Goal: Task Accomplishment & Management: Use online tool/utility

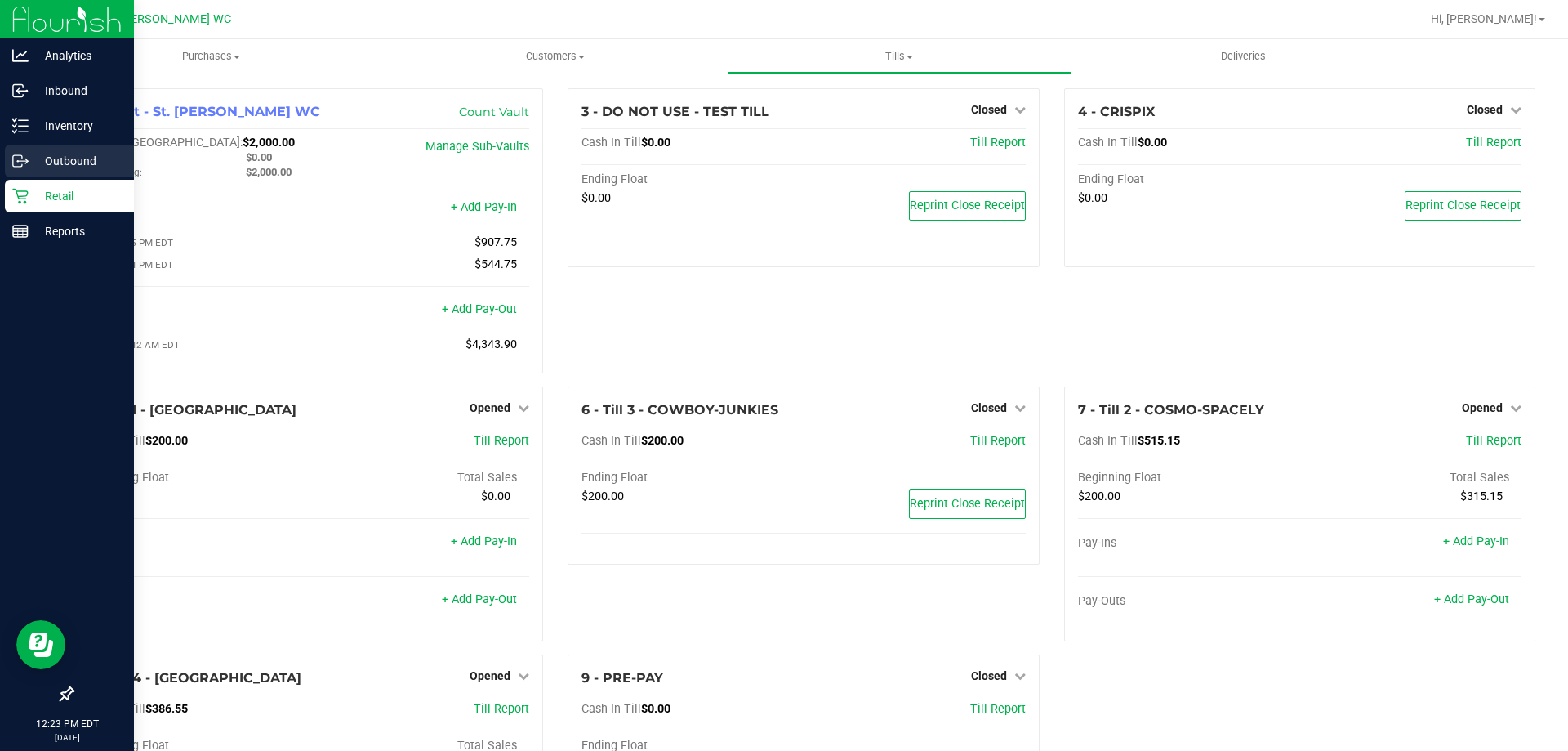
click at [66, 160] on p "Outbound" at bounding box center [77, 161] width 98 height 20
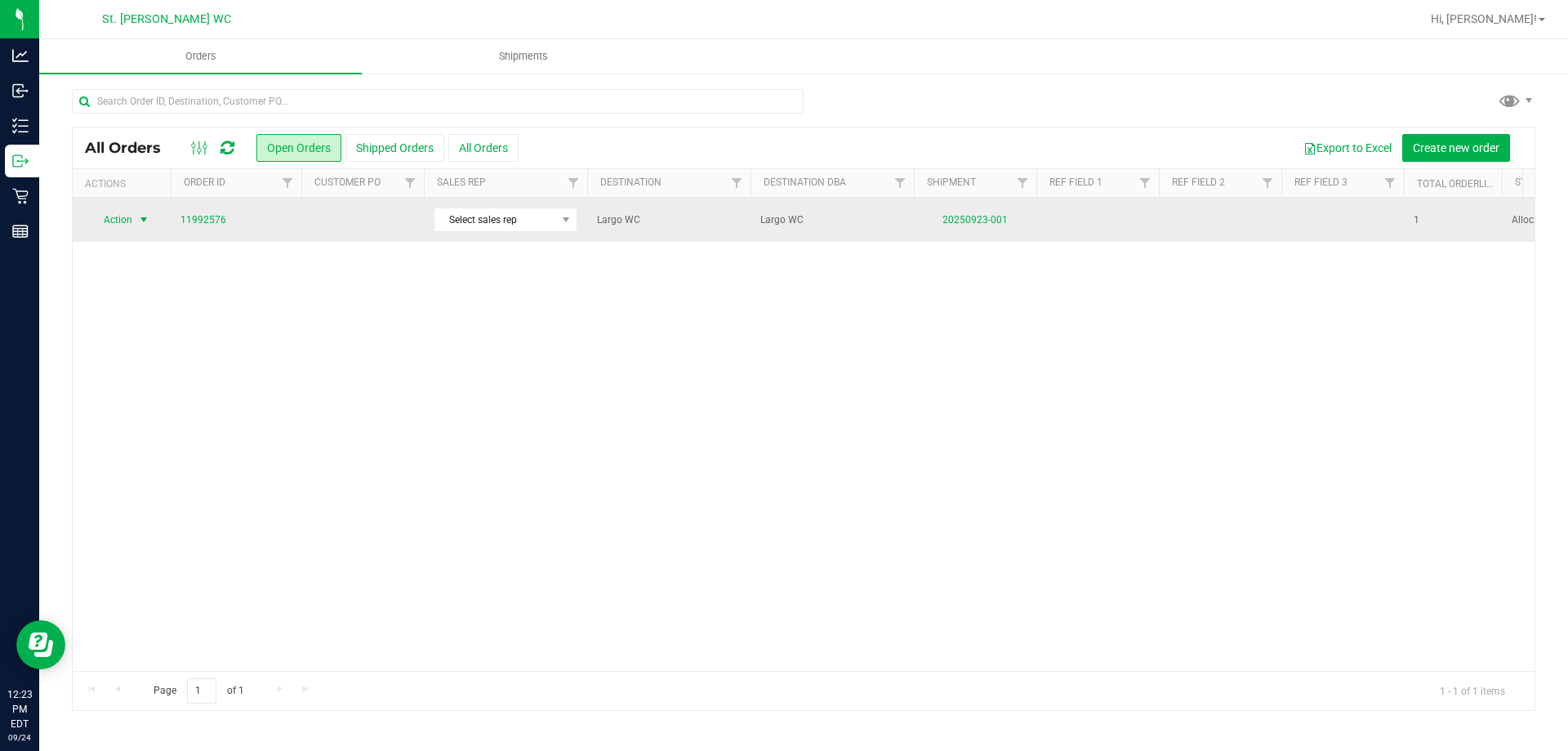
click at [134, 222] on span "select" at bounding box center [144, 219] width 21 height 22
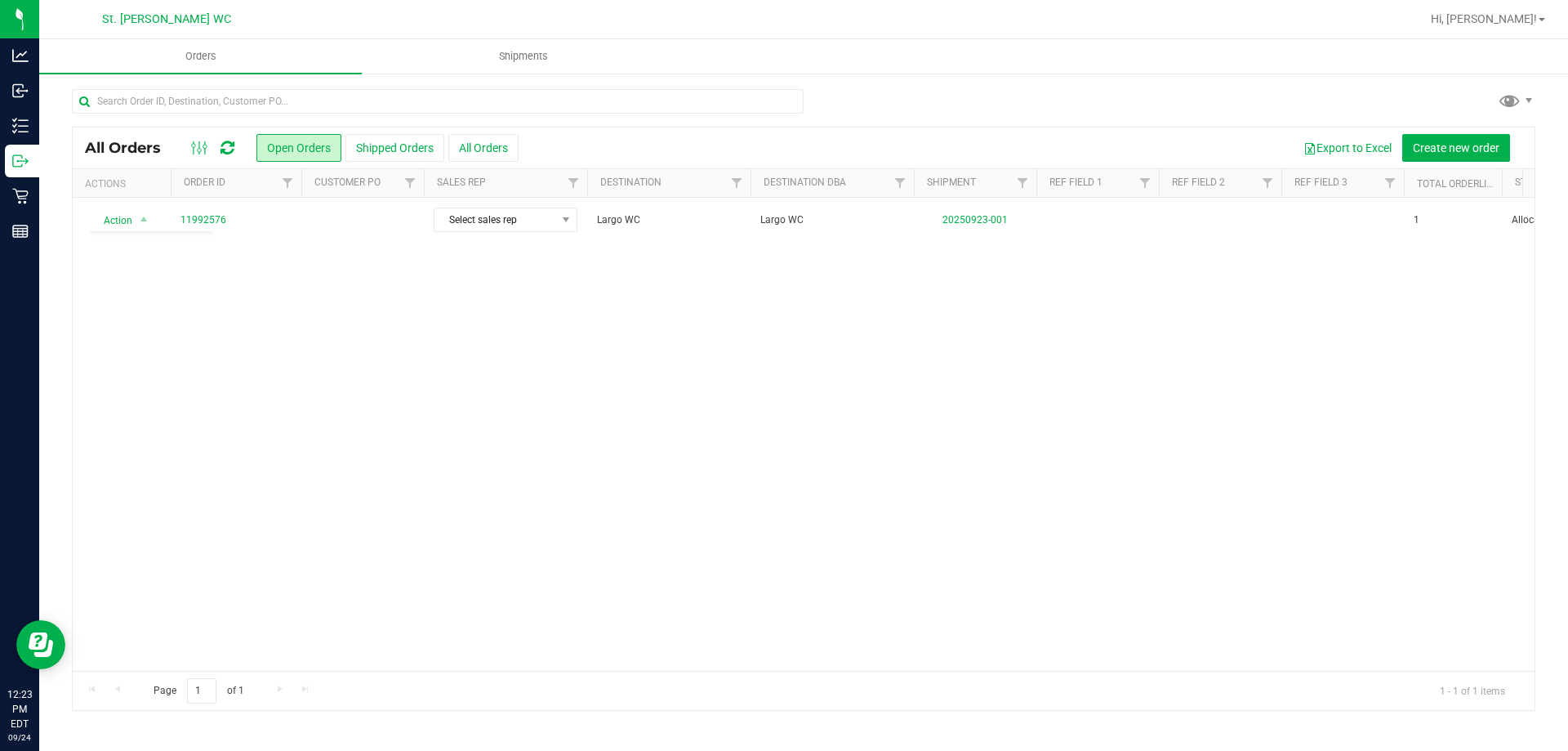
click at [319, 316] on div "Action Action Cancel order Clone order Edit order Mark as fully paid Order audi…" at bounding box center [804, 434] width 1462 height 473
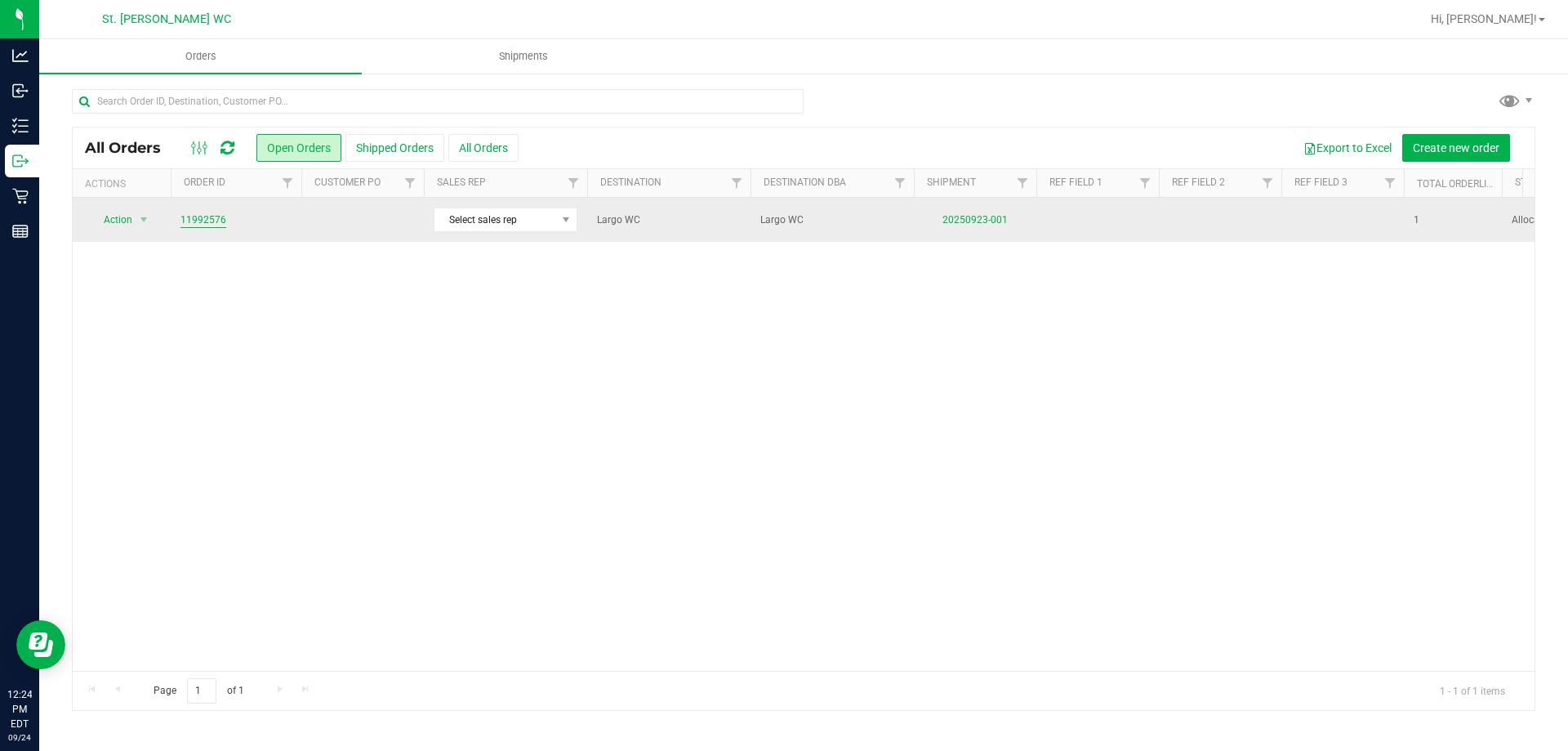
click at [202, 224] on link "11992576" at bounding box center [203, 219] width 46 height 15
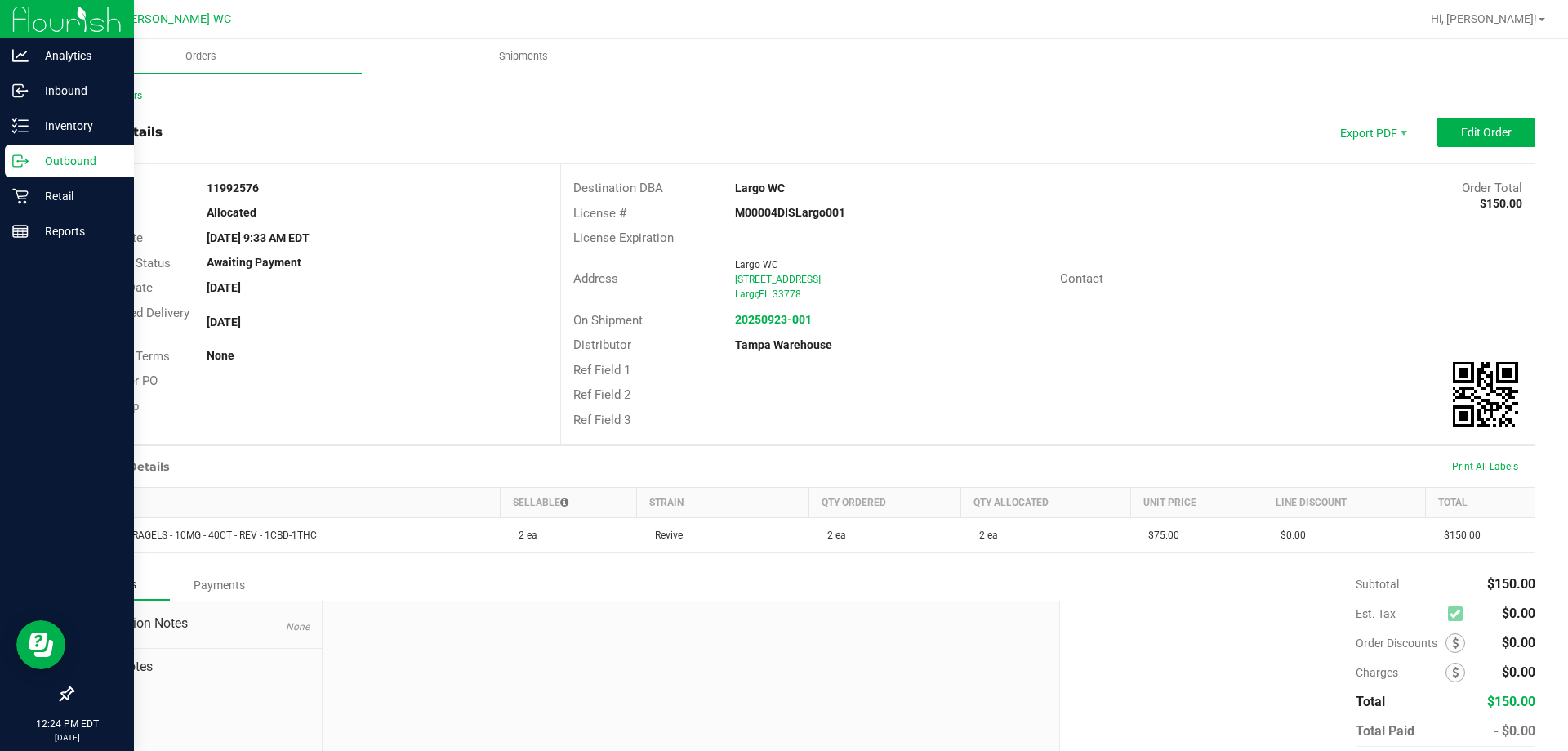
click at [22, 161] on line at bounding box center [23, 161] width 9 height 0
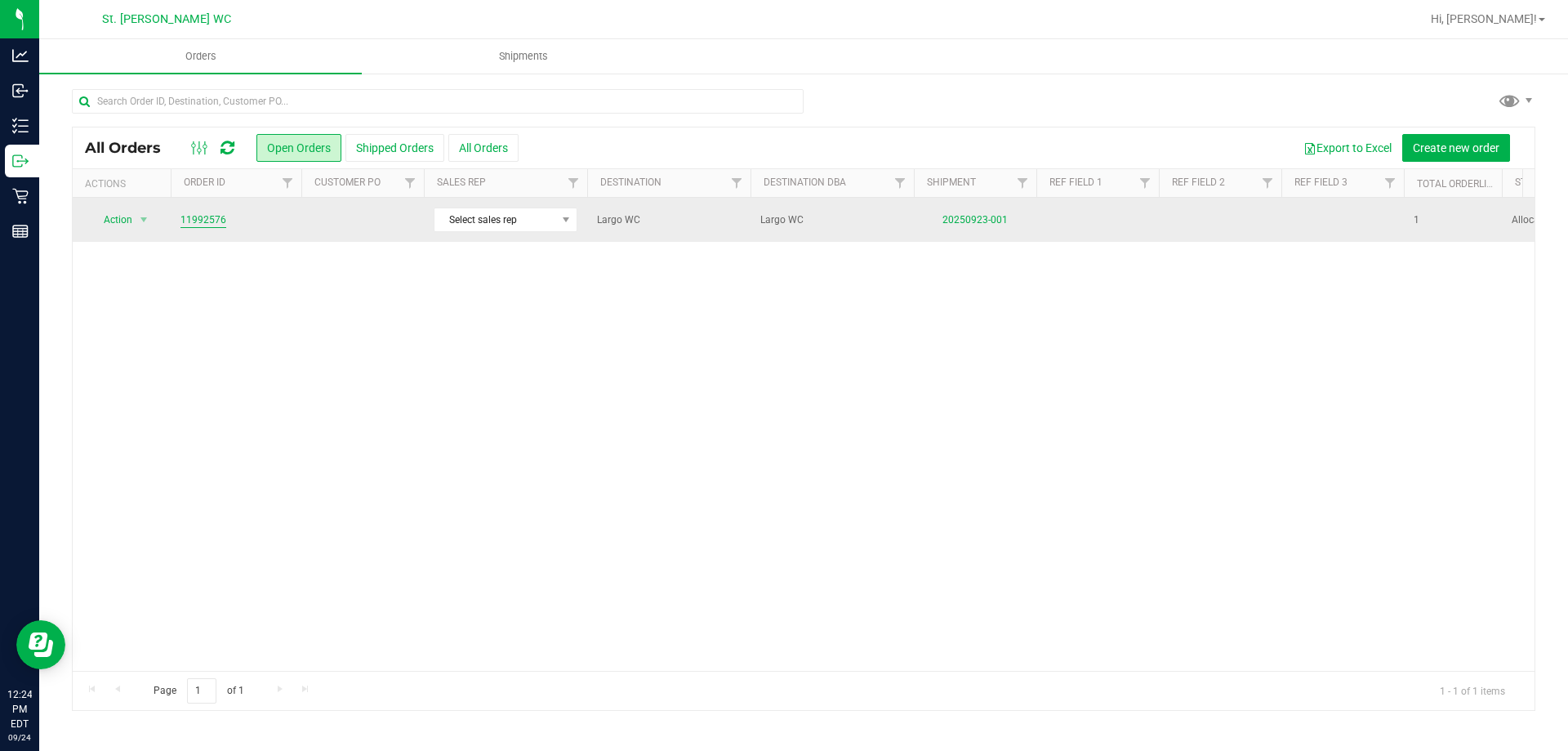
click at [198, 224] on link "11992576" at bounding box center [203, 219] width 46 height 15
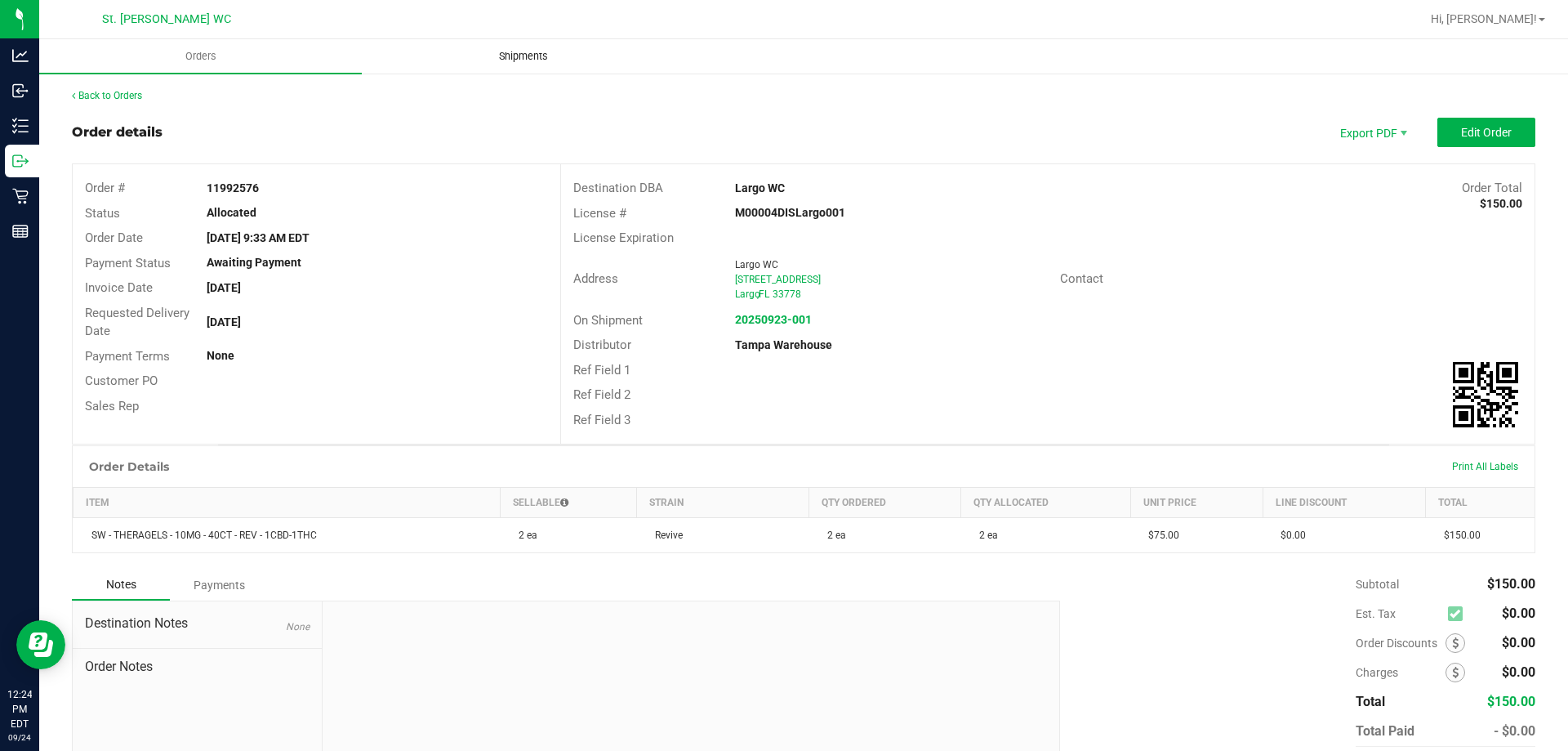
click at [531, 67] on uib-tab-heading "Shipments" at bounding box center [522, 56] width 321 height 32
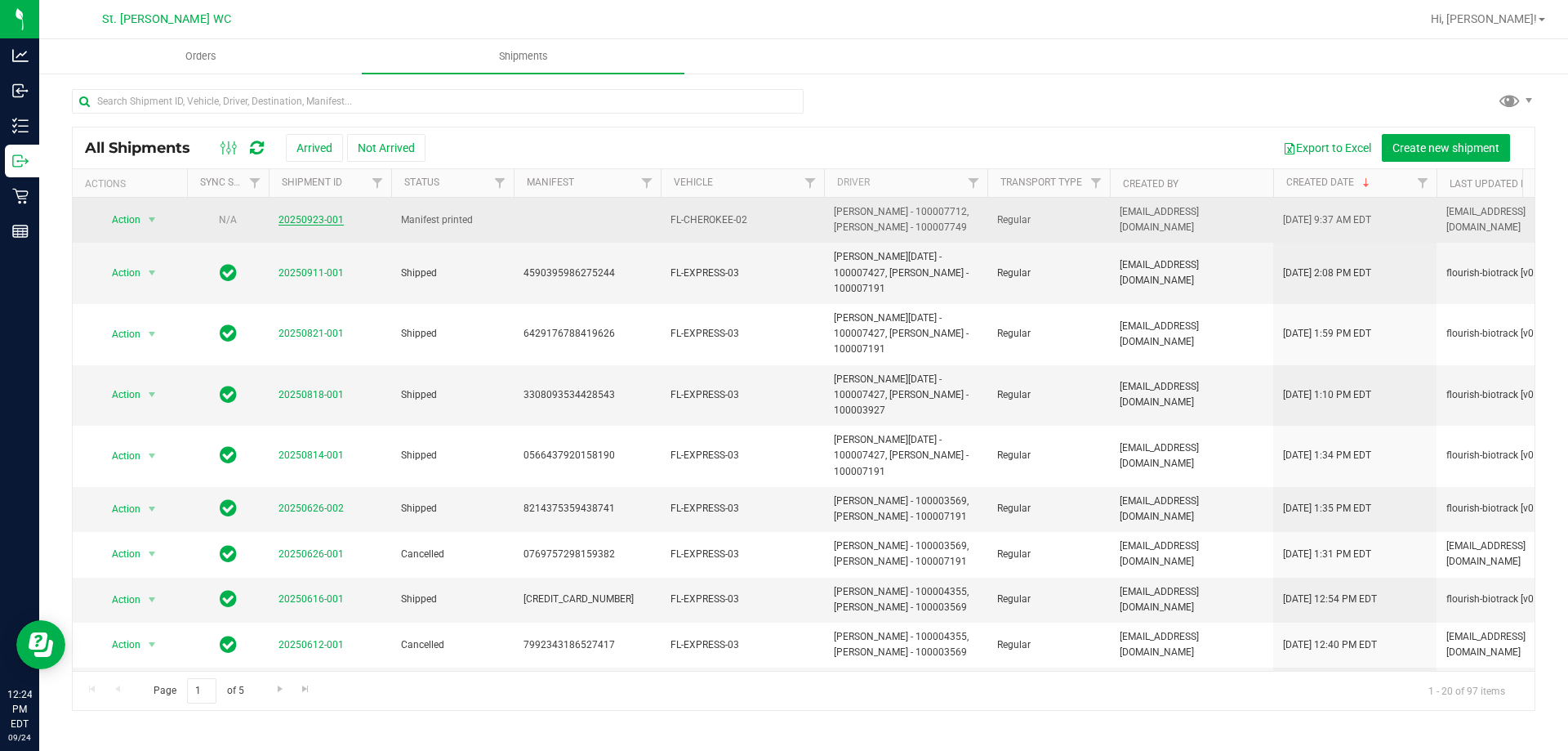
click at [319, 215] on link "20250923-001" at bounding box center [311, 219] width 66 height 12
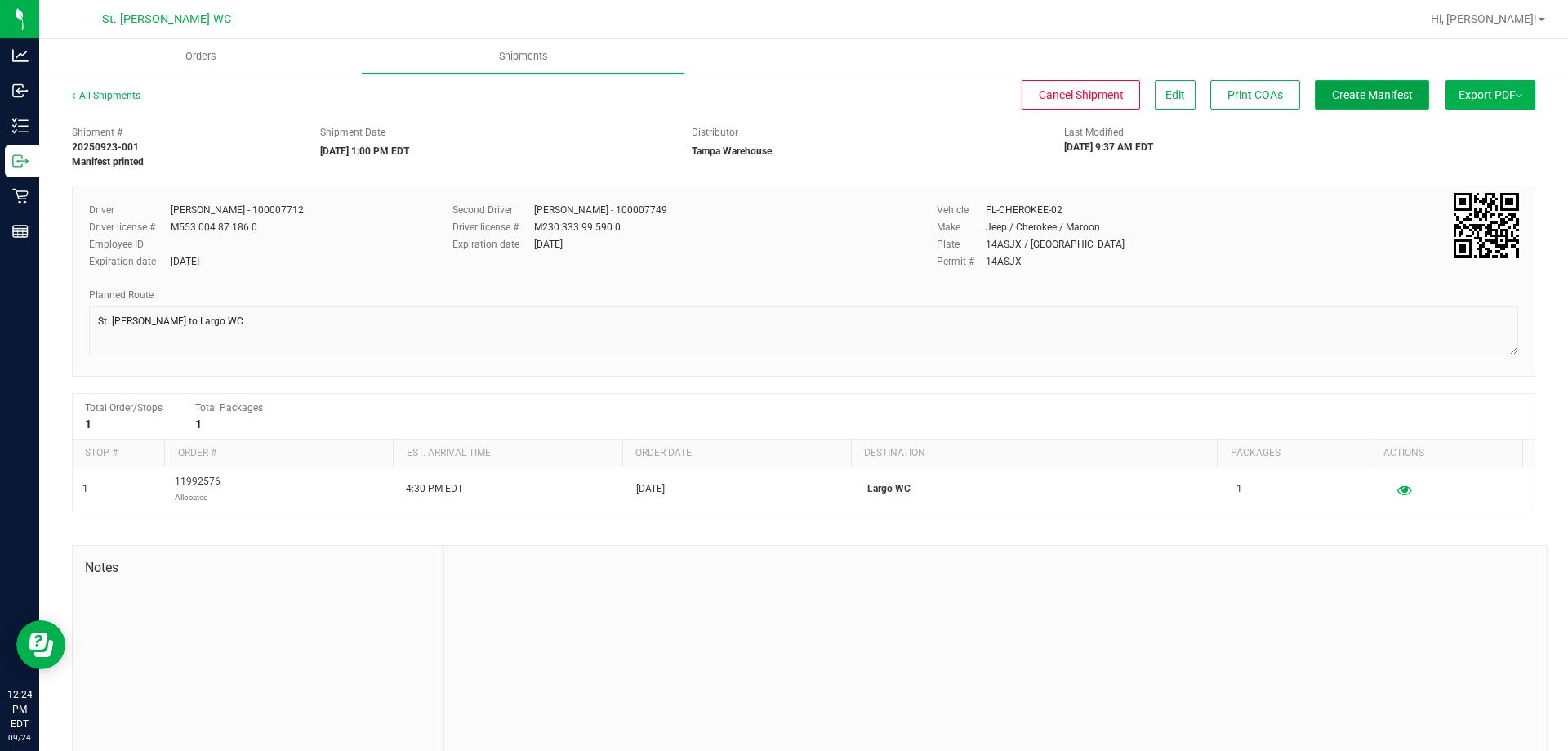
click at [1389, 89] on span "Create Manifest" at bounding box center [1372, 94] width 81 height 13
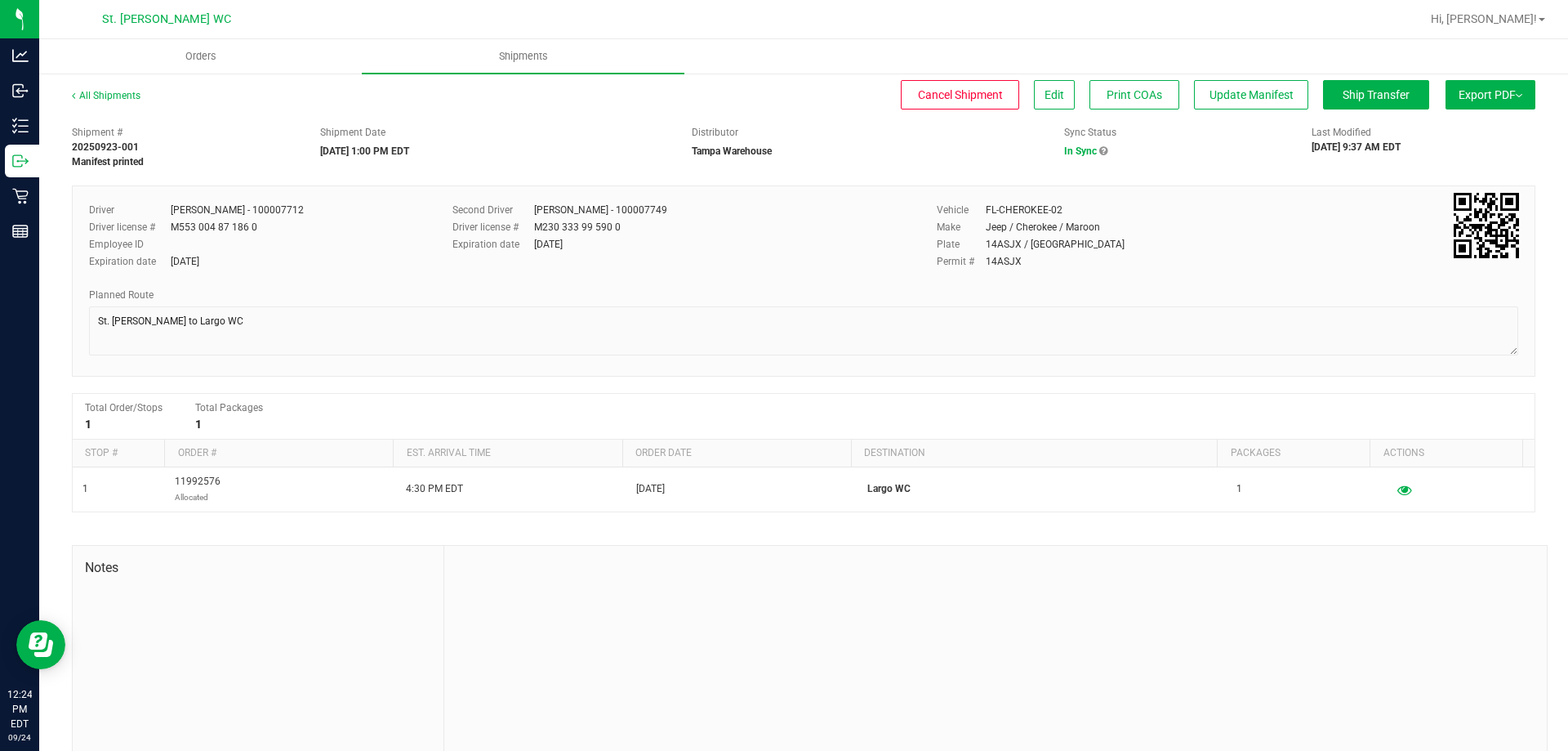
click at [1480, 98] on span "Export PDF" at bounding box center [1490, 94] width 64 height 13
click at [1252, 139] on div "Sync Status" at bounding box center [1175, 132] width 224 height 14
click at [1426, 133] on span "Manifest by Package ID" at bounding box center [1466, 130] width 103 height 12
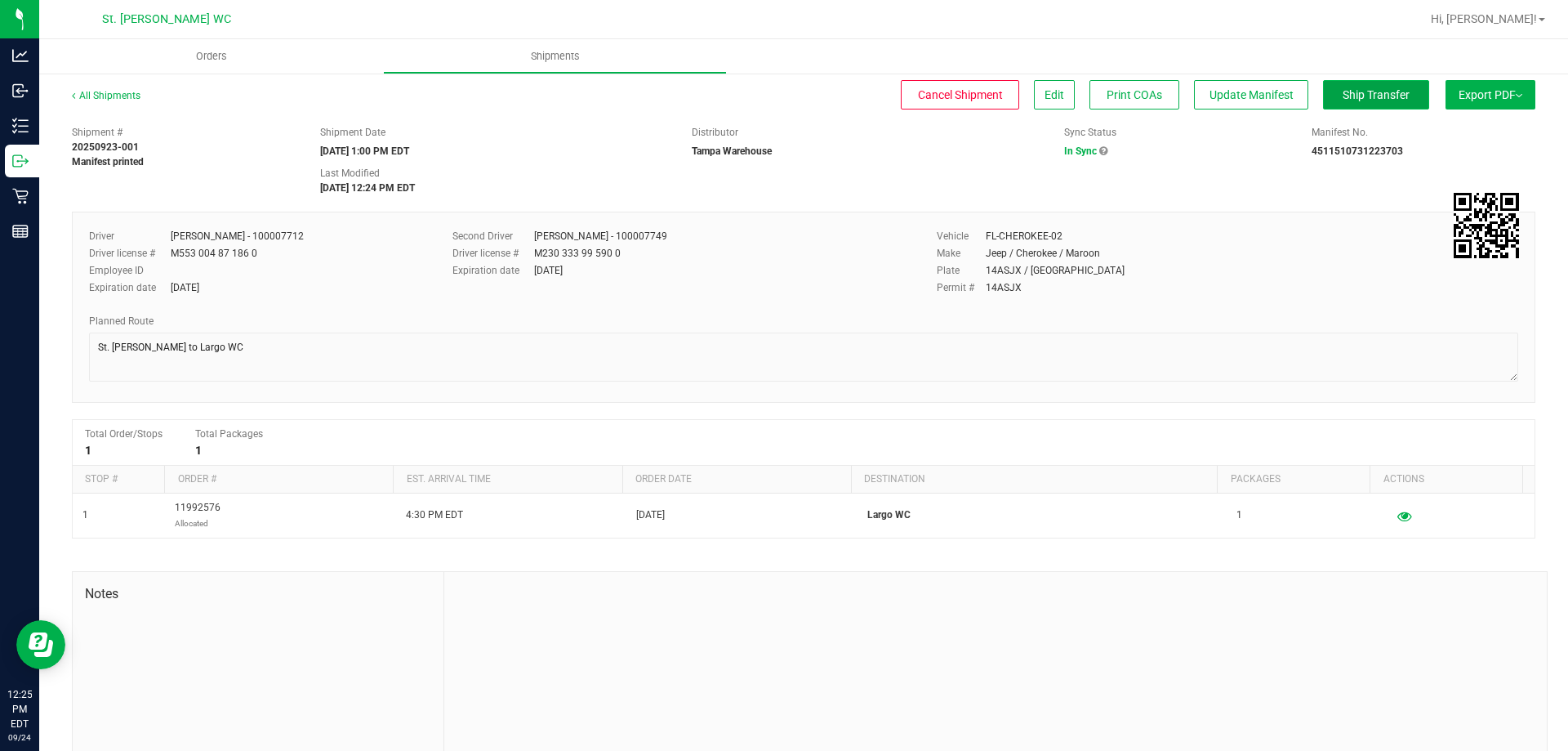
click at [1342, 88] on span "Ship Transfer" at bounding box center [1376, 94] width 67 height 13
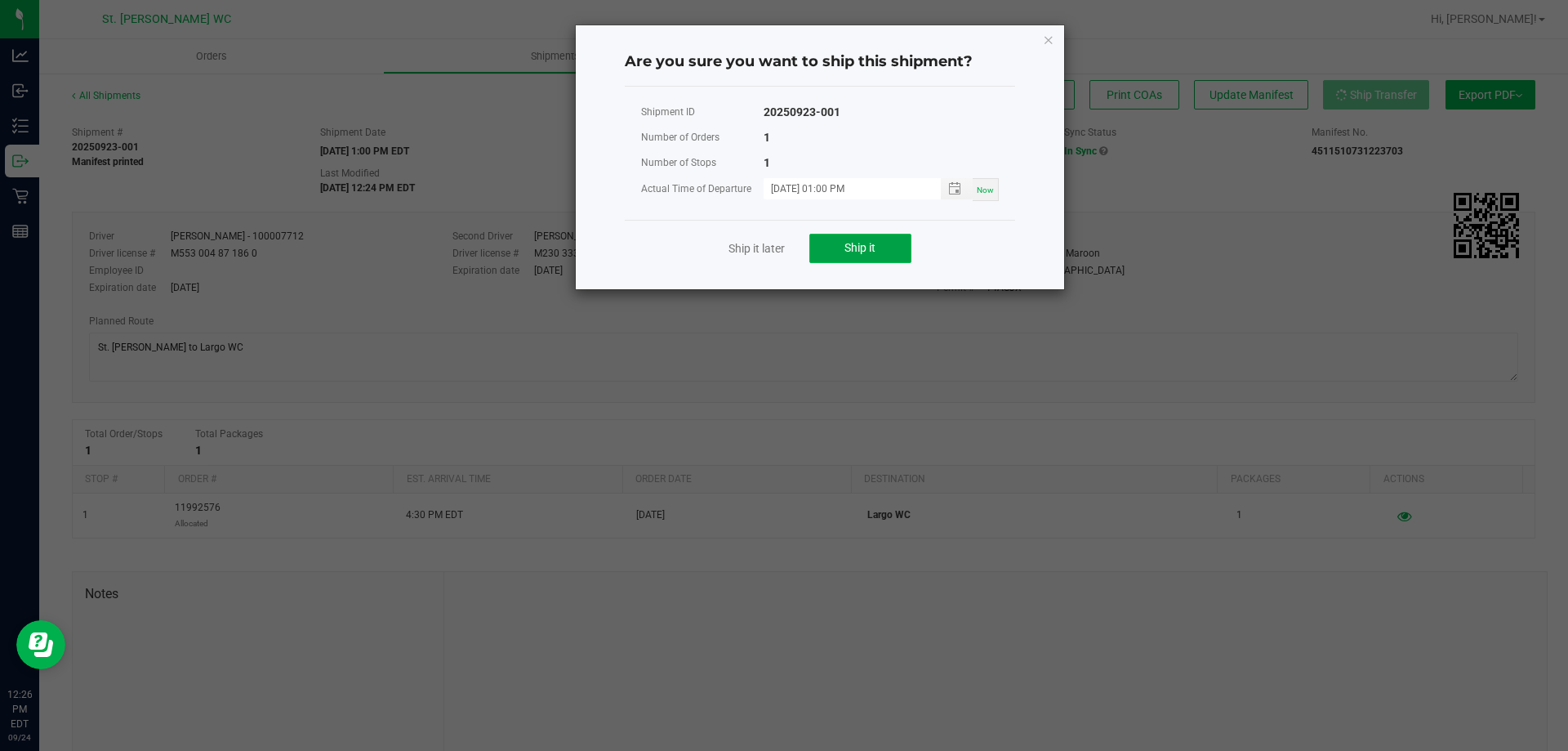
click at [867, 251] on span "Ship it" at bounding box center [860, 247] width 31 height 13
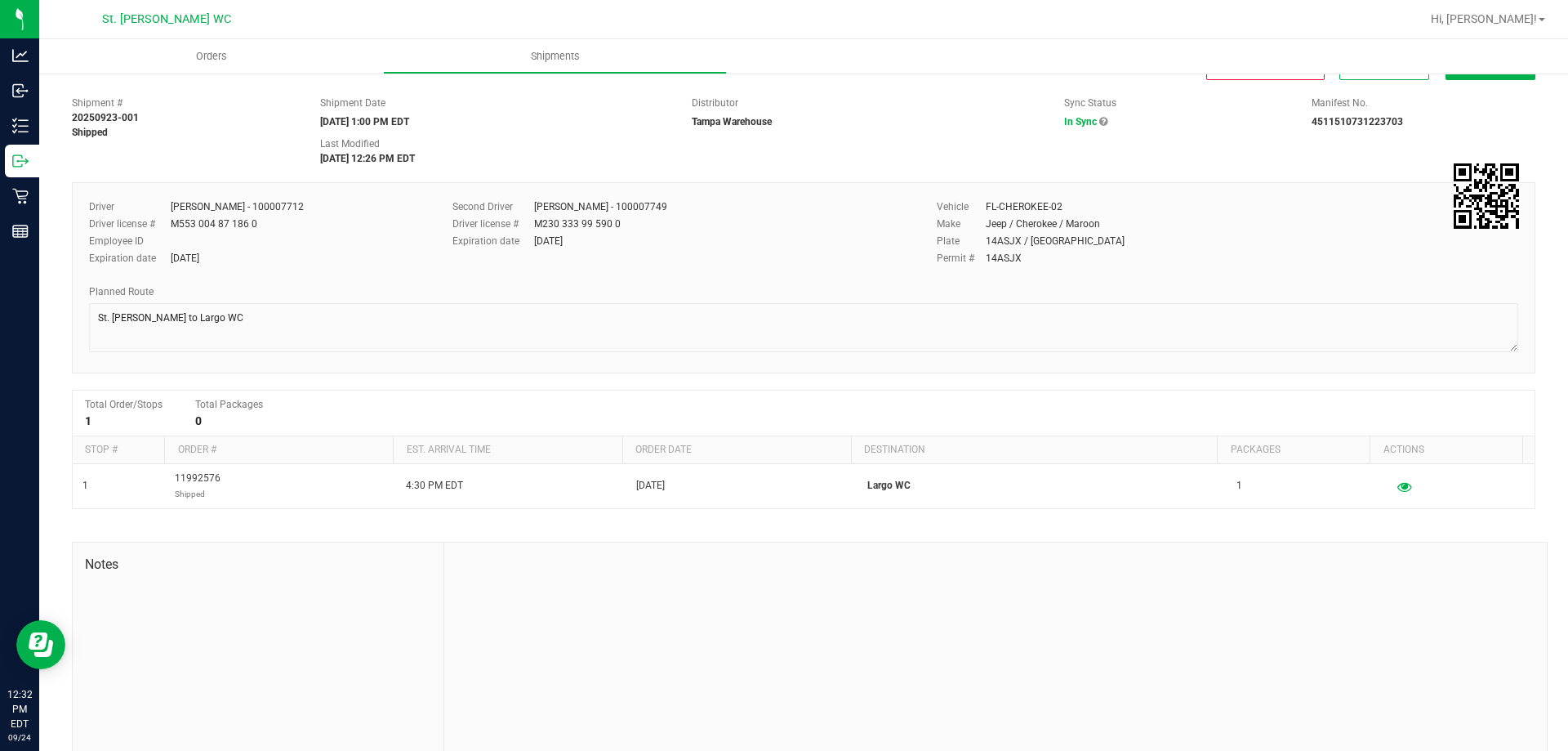
scroll to position [58, 0]
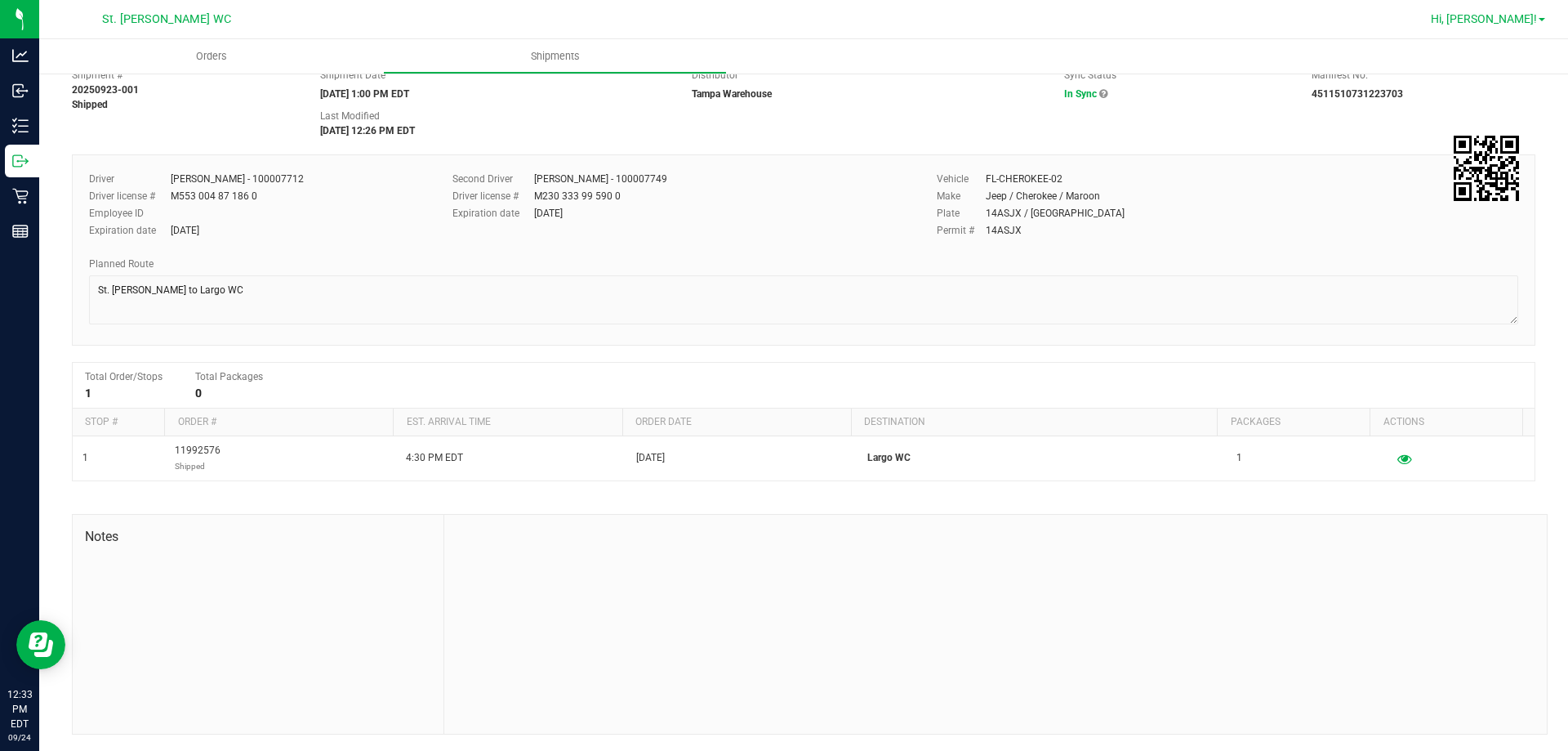
click at [1513, 19] on span "Hi, [PERSON_NAME]!" at bounding box center [1483, 19] width 106 height 13
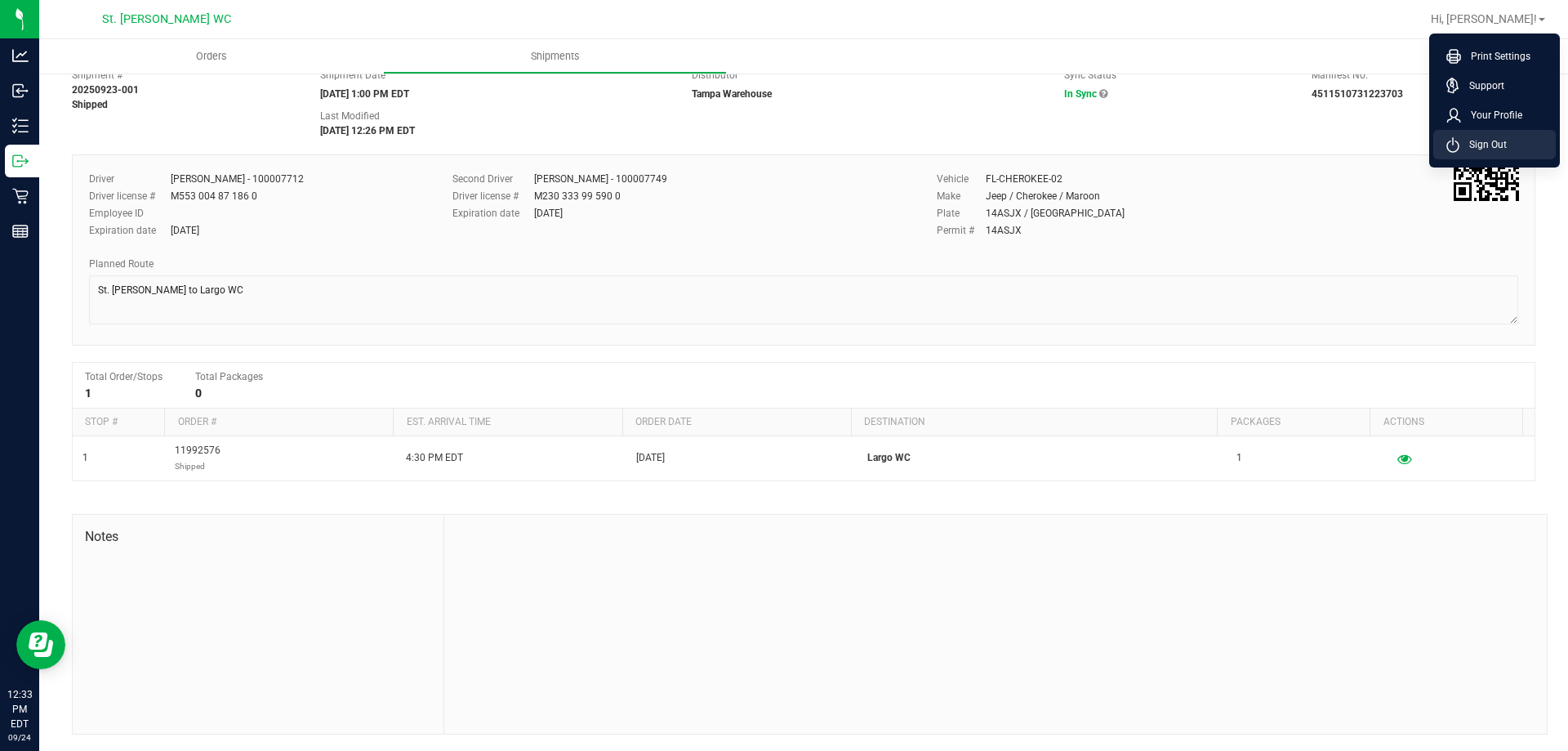
click at [1490, 141] on span "Sign Out" at bounding box center [1483, 145] width 48 height 16
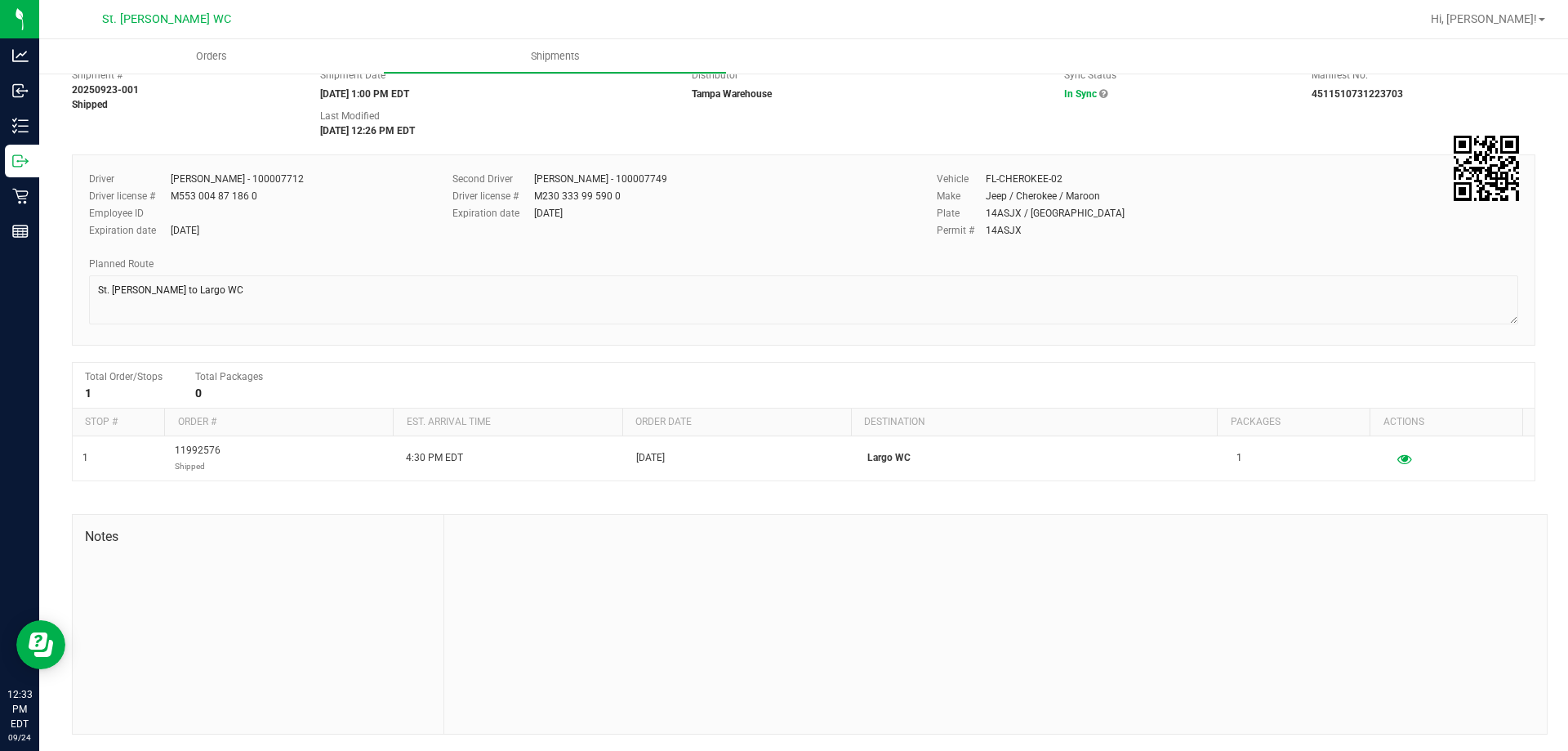
scroll to position [19, 0]
